Goal: Task Accomplishment & Management: Manage account settings

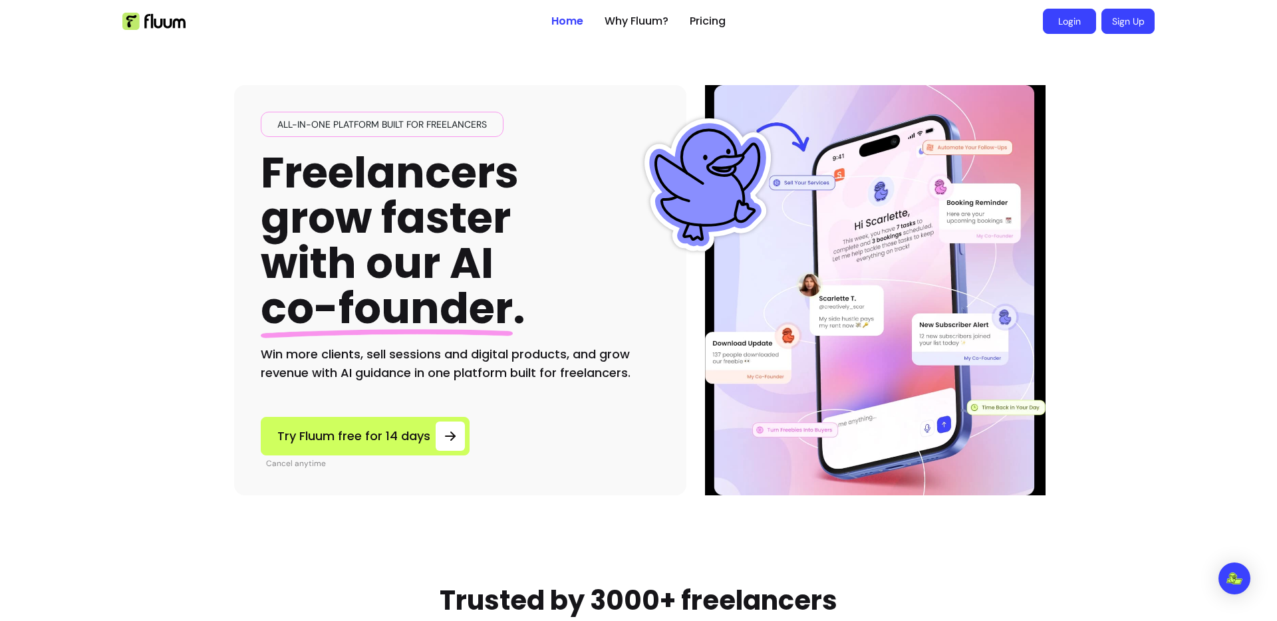
click at [1071, 19] on link "Login" at bounding box center [1069, 21] width 53 height 25
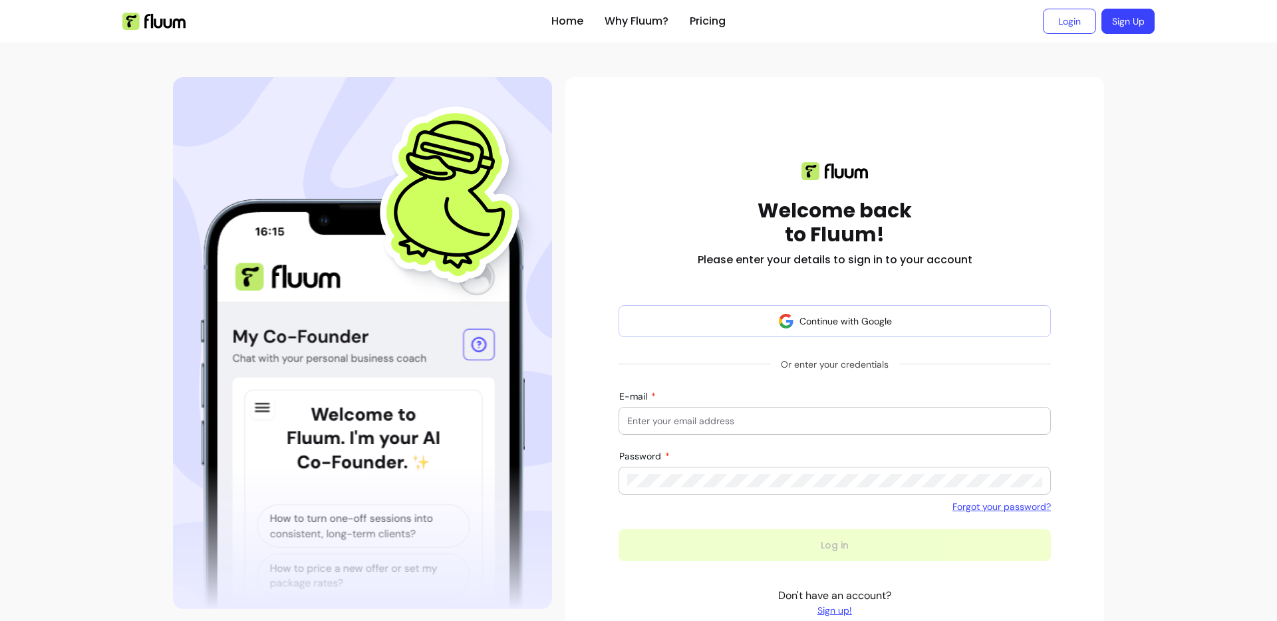
click at [814, 411] on div at bounding box center [834, 421] width 415 height 27
click at [802, 420] on input "E-mail" at bounding box center [834, 421] width 415 height 13
type input "m"
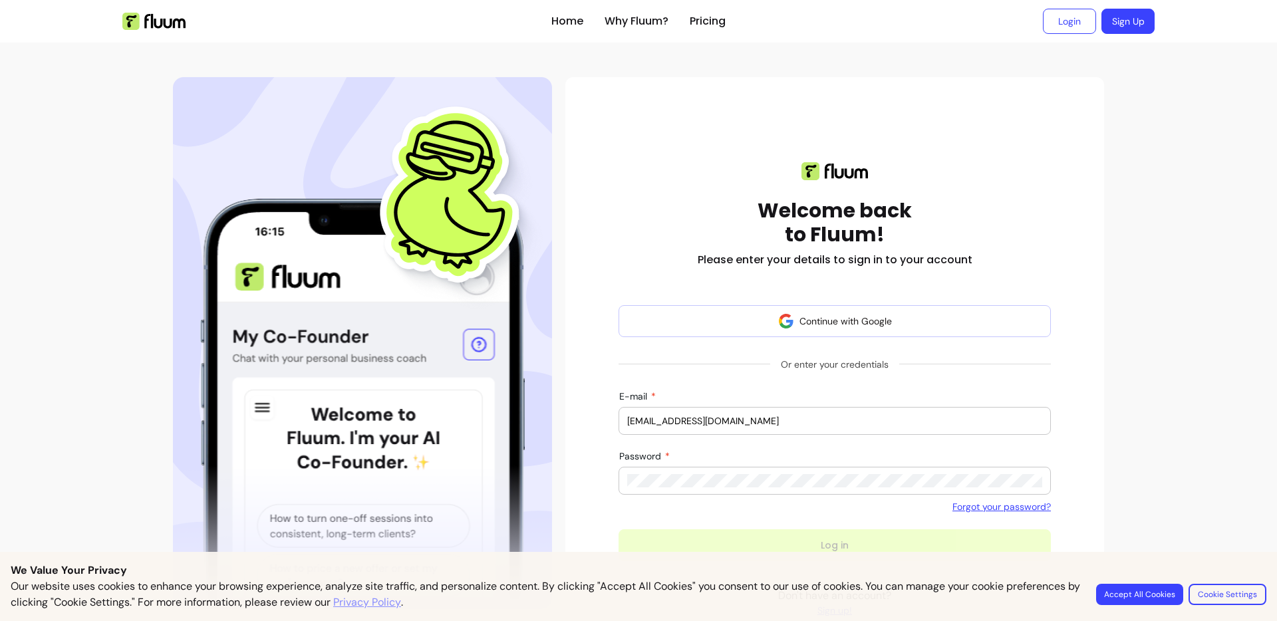
type input "[EMAIL_ADDRESS][DOMAIN_NAME]"
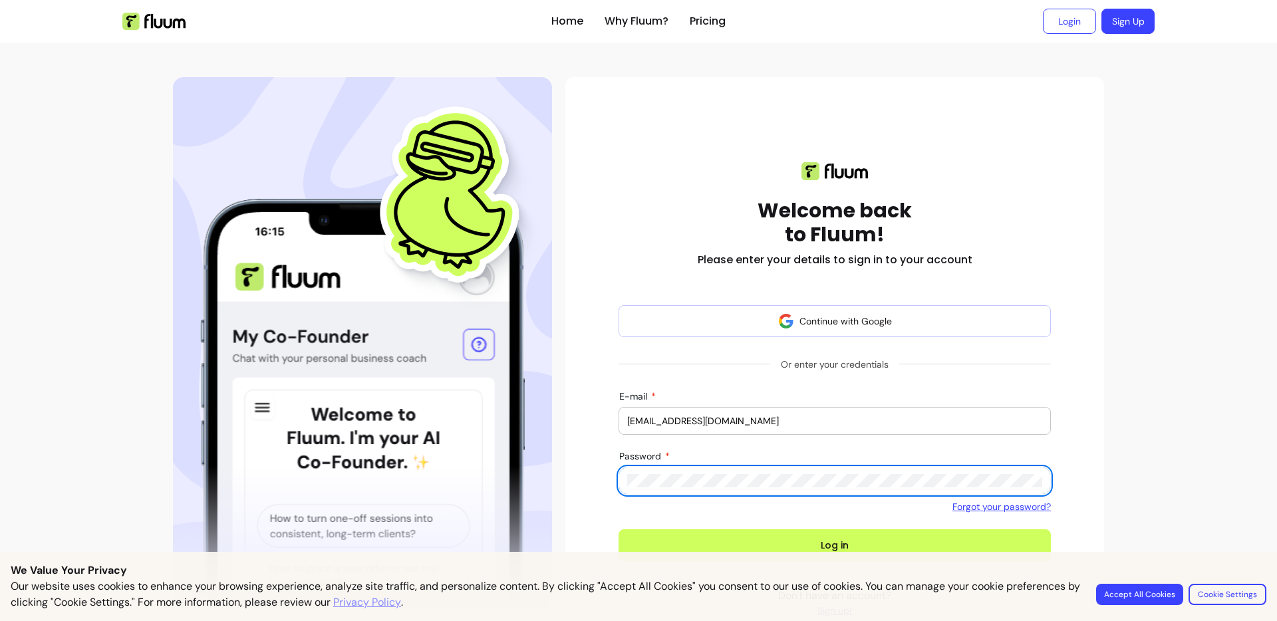
click at [619, 530] on button "Log in" at bounding box center [835, 546] width 432 height 32
